Goal: Task Accomplishment & Management: Manage account settings

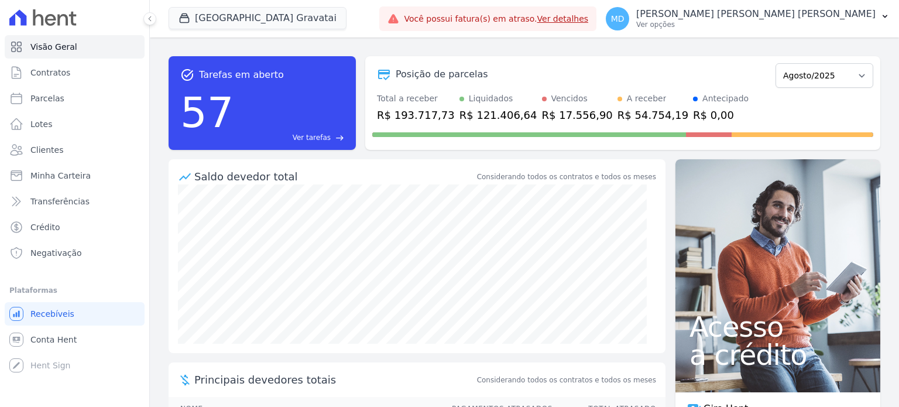
click at [576, 17] on link "Ver detalhes" at bounding box center [563, 18] width 52 height 9
click at [570, 18] on link "Ver detalhes" at bounding box center [563, 18] width 52 height 9
click at [570, 16] on link "Ver detalhes" at bounding box center [563, 18] width 52 height 9
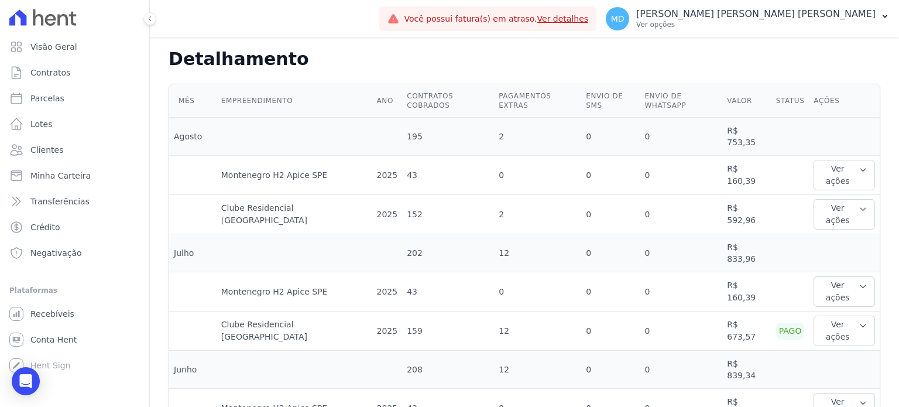
scroll to position [293, 0]
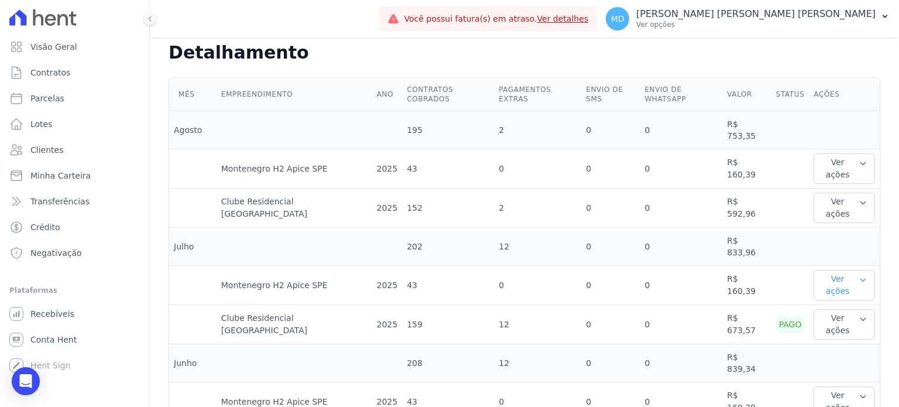
click at [833, 270] on button "Ver ações" at bounding box center [844, 285] width 61 height 30
click at [838, 309] on button "Ver ações" at bounding box center [844, 324] width 61 height 30
click at [840, 357] on link "Ver boleto" at bounding box center [862, 363] width 87 height 12
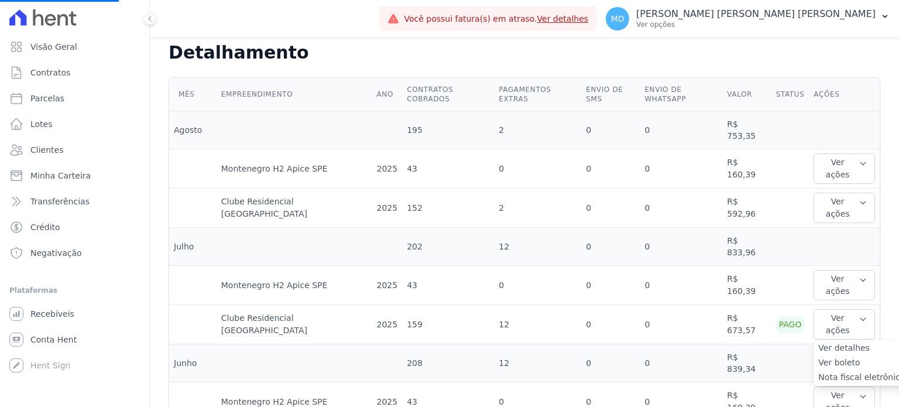
click at [822, 357] on link "Ver boleto" at bounding box center [862, 363] width 87 height 12
click at [820, 357] on link "Ver boleto" at bounding box center [862, 363] width 87 height 12
click at [819, 357] on link "Ver boleto" at bounding box center [862, 363] width 87 height 12
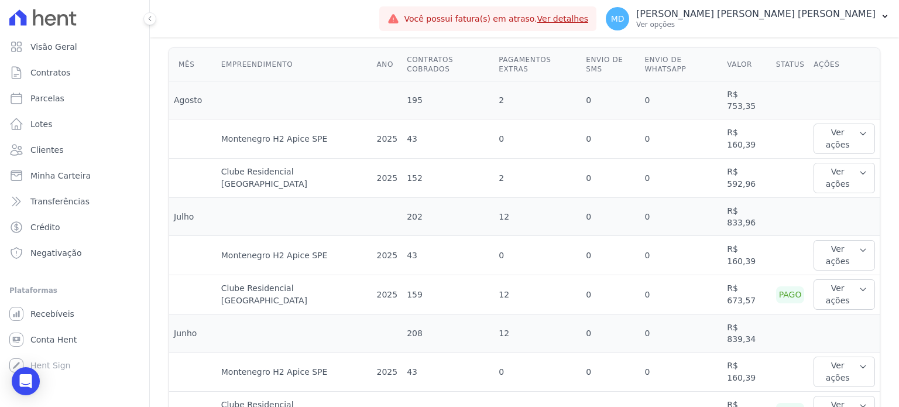
scroll to position [351, 0]
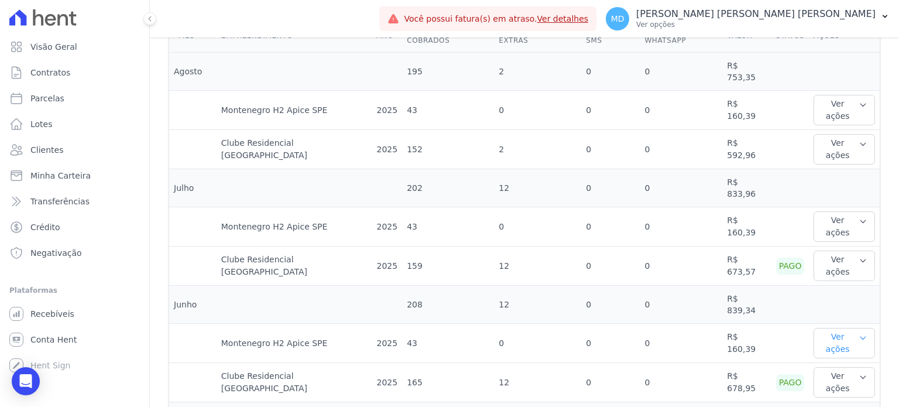
click at [822, 328] on button "Ver ações" at bounding box center [844, 343] width 61 height 30
click at [372, 324] on td "2025" at bounding box center [387, 343] width 30 height 39
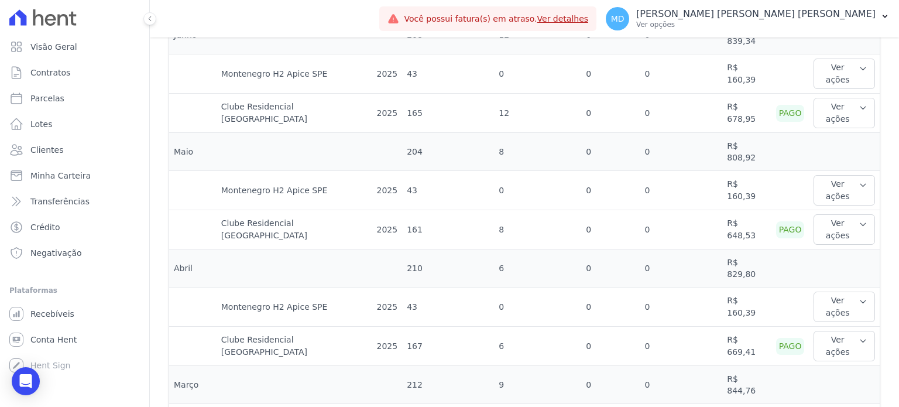
scroll to position [639, 0]
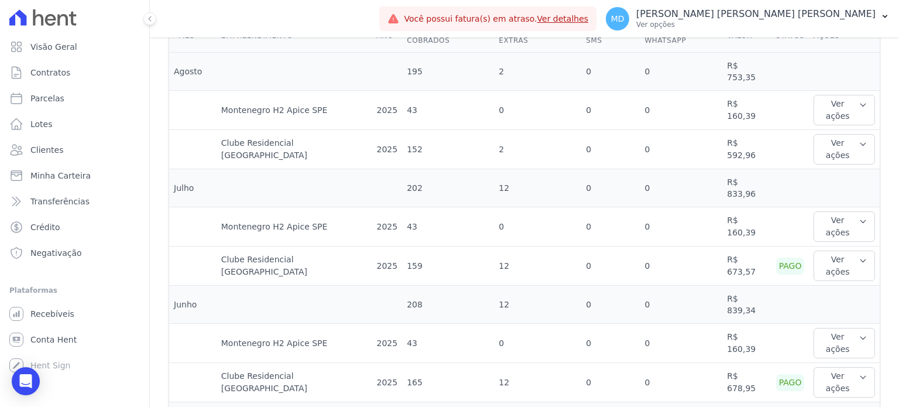
scroll to position [347, 0]
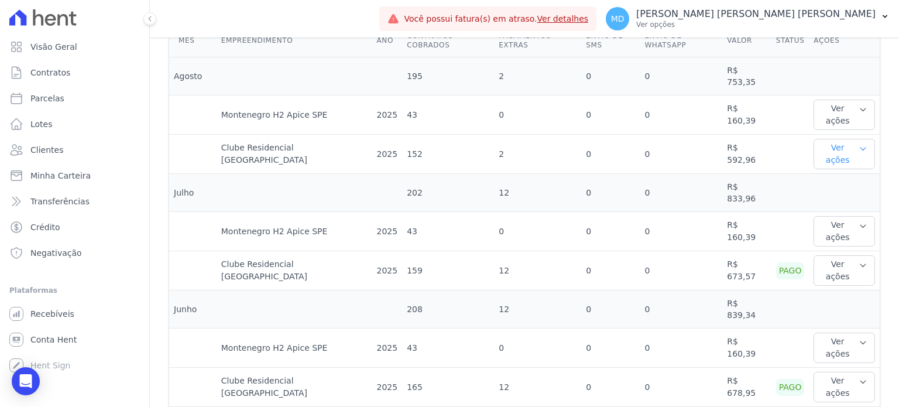
click at [826, 139] on button "Ver ações" at bounding box center [844, 154] width 61 height 30
drag, startPoint x: 684, startPoint y: 121, endPoint x: 646, endPoint y: 121, distance: 37.5
click at [684, 174] on td "0" at bounding box center [681, 193] width 83 height 38
click at [859, 261] on icon "button" at bounding box center [863, 265] width 9 height 9
click at [834, 317] on link "Nota fiscal eletrônica" at bounding box center [862, 323] width 87 height 12
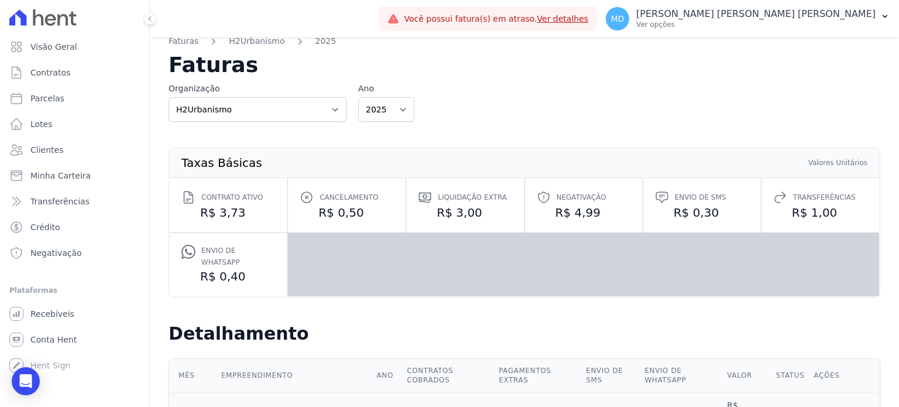
scroll to position [0, 0]
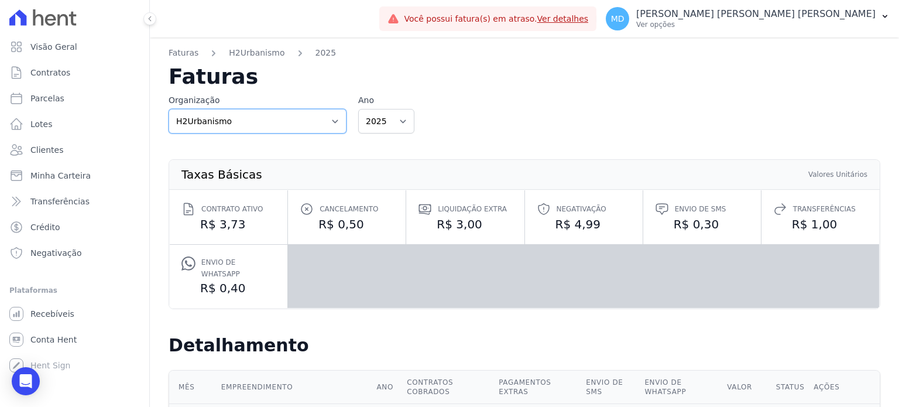
click at [277, 126] on select "Apice Incorporadora Apice Incorporadora - Inco H2Urbanismo" at bounding box center [258, 121] width 178 height 25
select select "d8ee6d41-a4a0-41a6-9390-656f73471309"
click at [169, 109] on select "Apice Incorporadora Apice Incorporadora - Inco H2Urbanismo" at bounding box center [258, 121] width 178 height 25
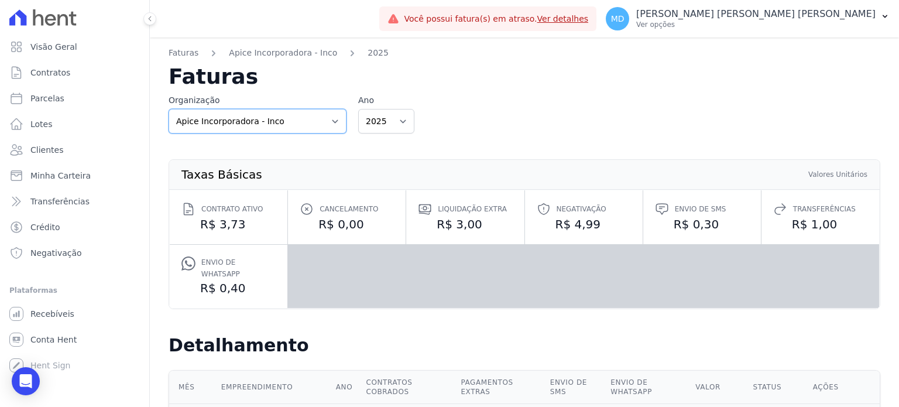
click at [272, 124] on select "Apice Incorporadora Apice Incorporadora - Inco H2Urbanismo" at bounding box center [258, 121] width 178 height 25
select select "0718d752-0d0d-493f-90e9-7c85e0801cea"
click at [169, 109] on select "Apice Incorporadora Apice Incorporadora - Inco H2Urbanismo" at bounding box center [258, 121] width 178 height 25
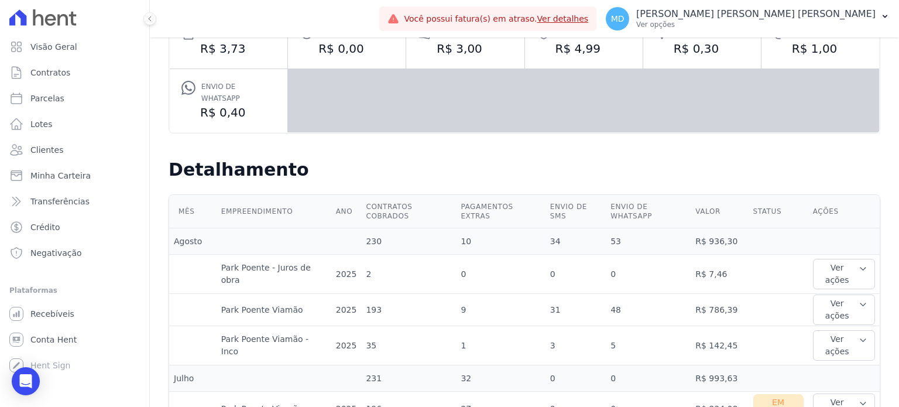
scroll to position [59, 0]
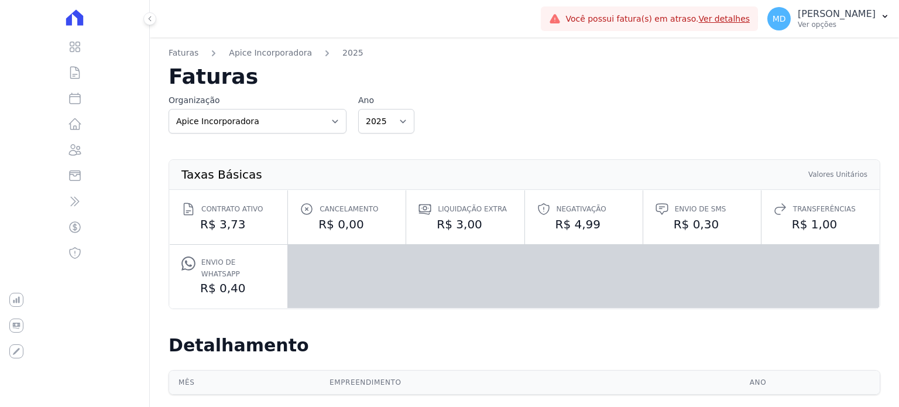
scroll to position [1, 0]
click at [474, 122] on div "Organização Apice Incorporadora Apice Incorporadora - Inco H2Urbanismo Ano 2025…" at bounding box center [525, 113] width 712 height 39
click at [488, 90] on div "Faturas Apice Incorporadora 2025 Faturas Organização Apice Incorporadora Apice …" at bounding box center [524, 373] width 749 height 673
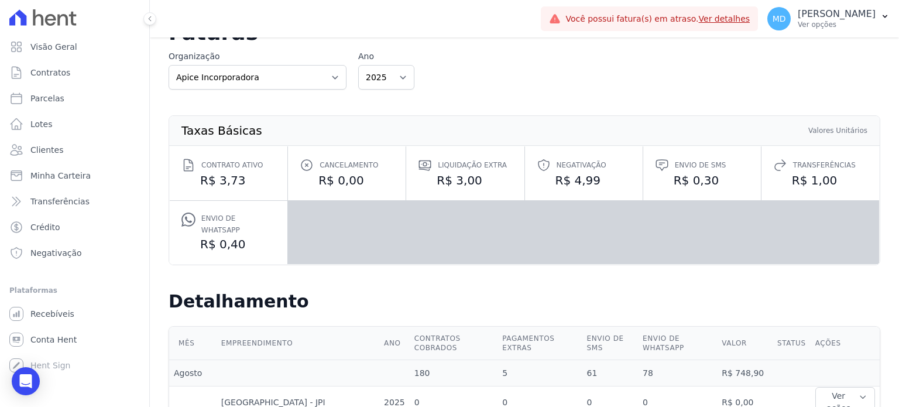
scroll to position [0, 0]
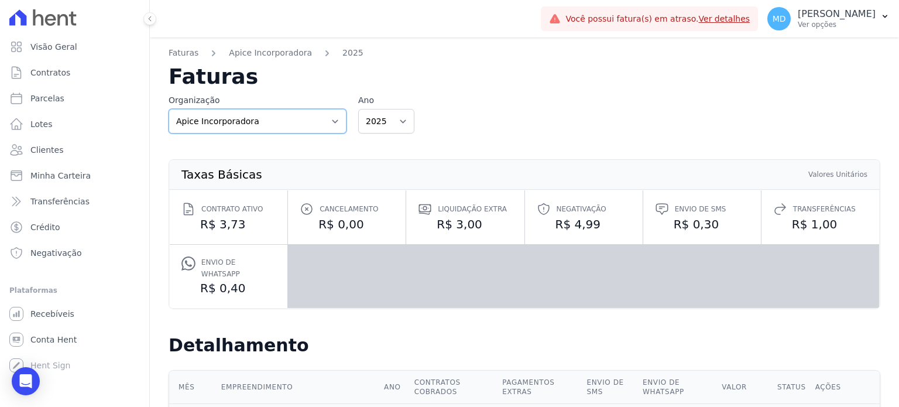
click at [264, 124] on select "Apice Incorporadora Apice Incorporadora - Inco H2Urbanismo" at bounding box center [258, 121] width 178 height 25
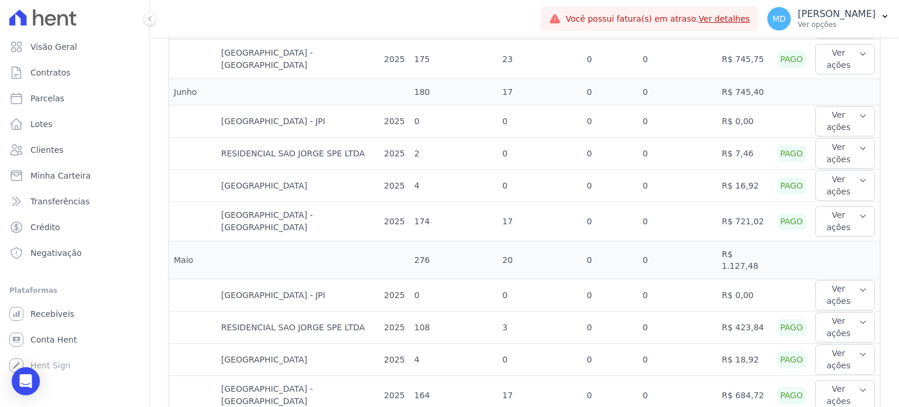
scroll to position [585, 0]
click at [826, 379] on button "Ver ações" at bounding box center [846, 394] width 60 height 30
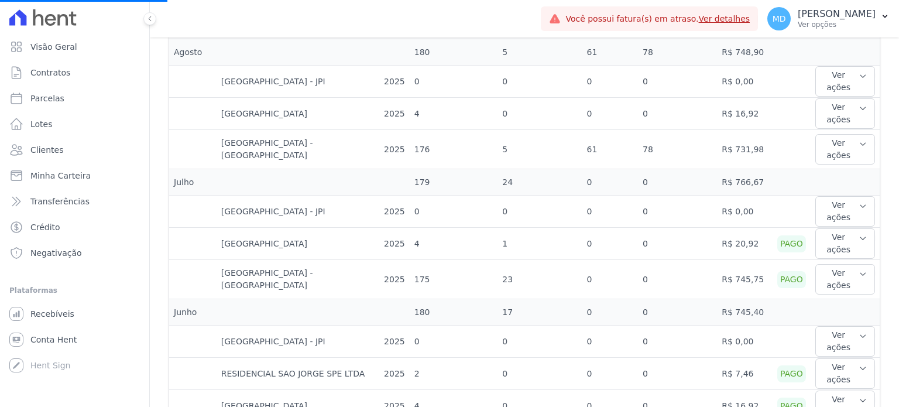
scroll to position [351, 0]
